Goal: Navigation & Orientation: Find specific page/section

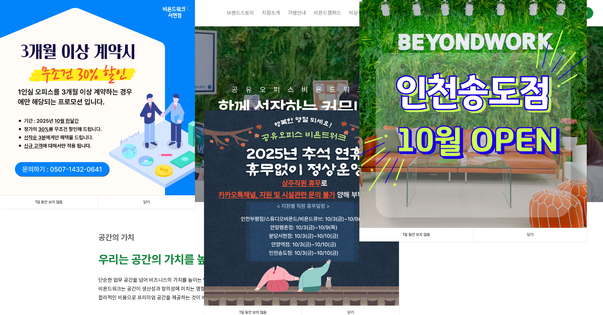
click at [65, 206] on link "1일 동안 보지 않음" at bounding box center [49, 201] width 98 height 13
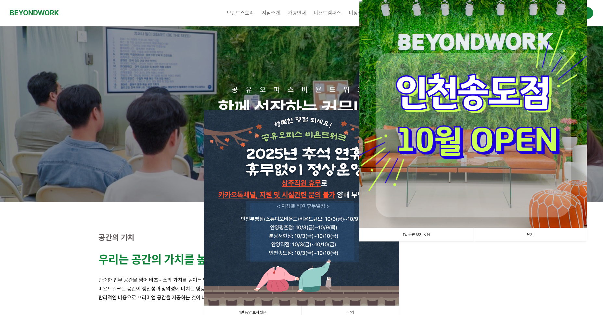
scroll to position [33, 0]
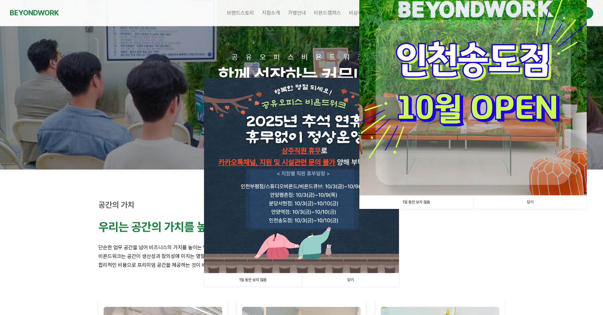
click at [262, 281] on link "1일 동안 보지 않음" at bounding box center [253, 279] width 98 height 13
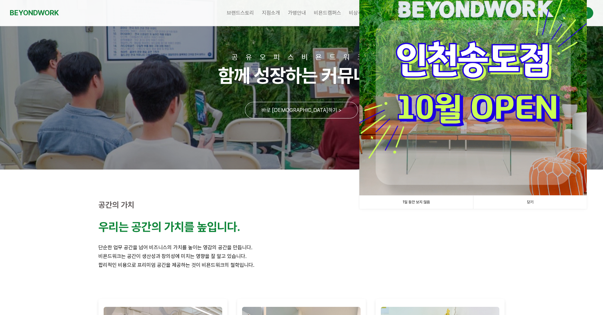
click at [424, 199] on link "1일 동안 보지 않음" at bounding box center [417, 201] width 114 height 13
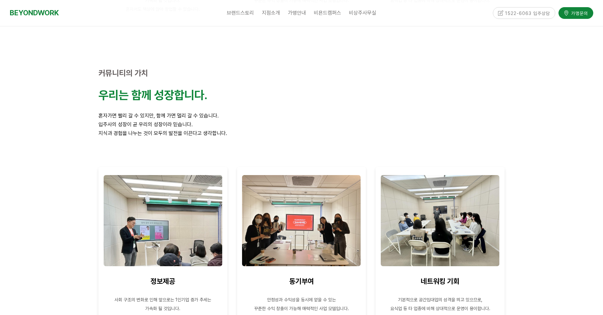
scroll to position [585, 0]
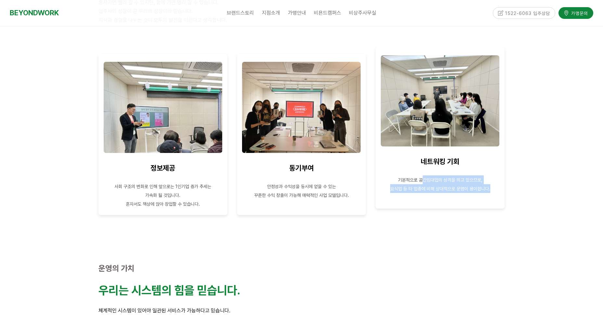
drag, startPoint x: 446, startPoint y: 181, endPoint x: 494, endPoint y: 187, distance: 47.9
click at [494, 187] on div "네트워킹 기회 기본적으로 공간임대업의 성격을 띄고 있으므로, 요식업 등 타 업종에 비해 상대적으로 운영이 용이합니다." at bounding box center [440, 128] width 119 height 148
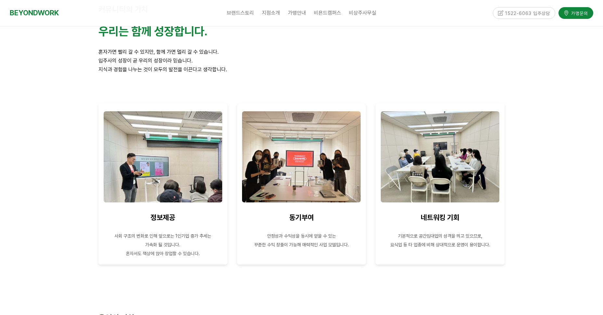
scroll to position [0, 0]
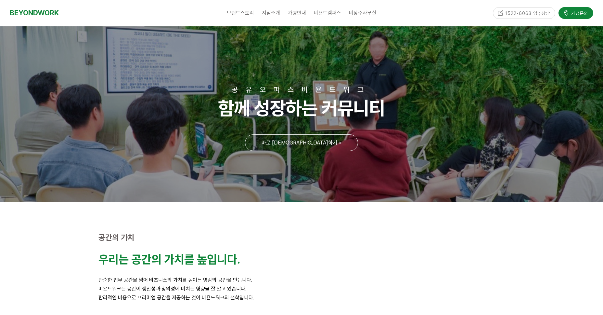
drag, startPoint x: 300, startPoint y: 232, endPoint x: 255, endPoint y: 111, distance: 130.0
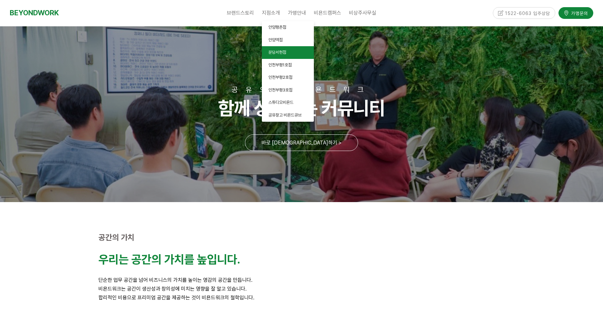
click at [288, 51] on link "분당서현점" at bounding box center [288, 52] width 52 height 13
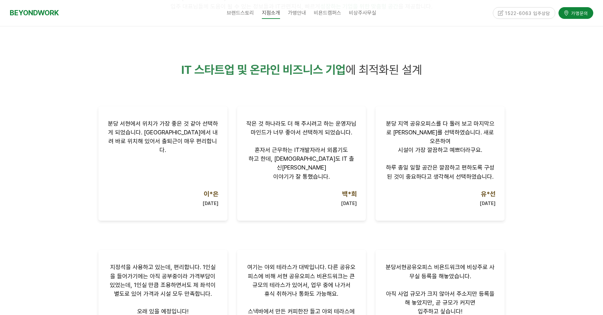
scroll to position [325, 0]
